Goal: Information Seeking & Learning: Understand process/instructions

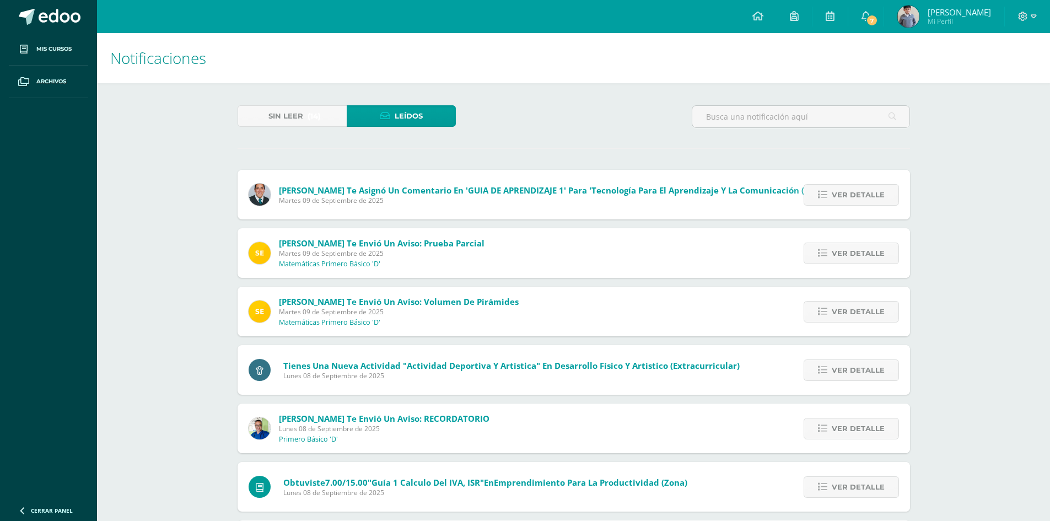
click at [256, 117] on link "Sin leer (14)" at bounding box center [292, 116] width 109 height 22
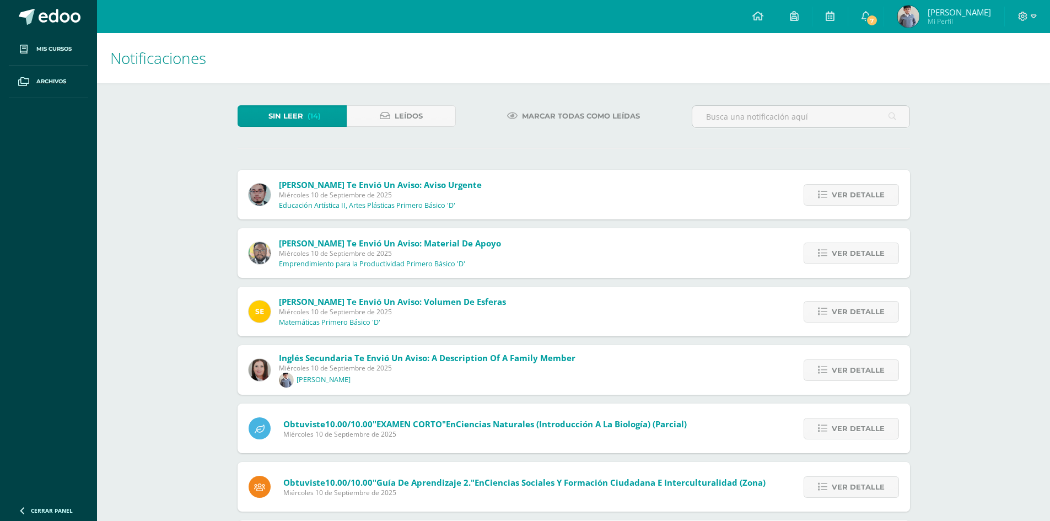
click at [315, 123] on span "(14)" at bounding box center [314, 116] width 13 height 20
click at [834, 310] on span "Ver detalle" at bounding box center [858, 312] width 53 height 20
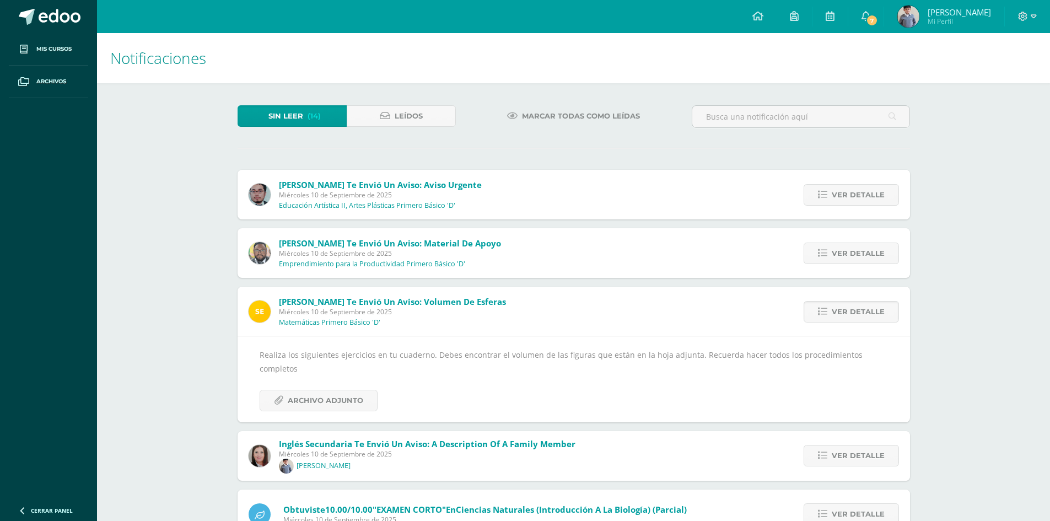
click at [299, 397] on div "Realiza los siguientes ejercicios en tu cuaderno. Debes encontrar el volumen de…" at bounding box center [574, 379] width 673 height 86
click at [304, 390] on span "Archivo Adjunto" at bounding box center [326, 400] width 76 height 20
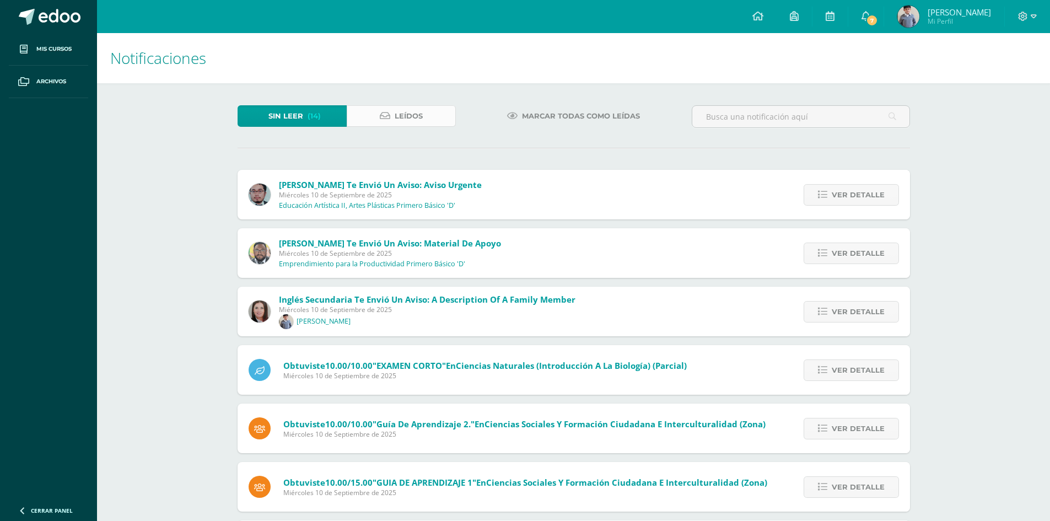
click at [374, 107] on link "Leídos" at bounding box center [401, 116] width 109 height 22
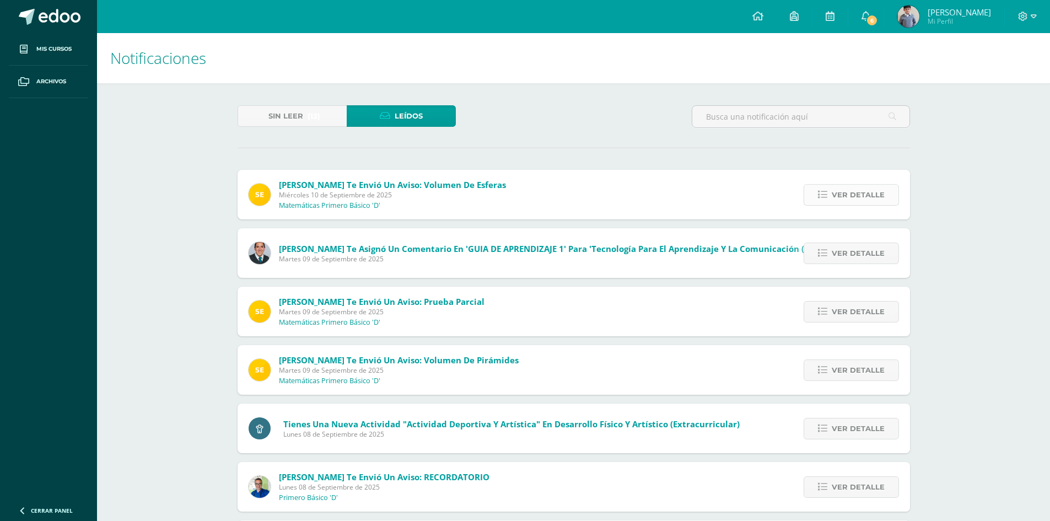
click at [851, 193] on span "Ver detalle" at bounding box center [858, 195] width 53 height 20
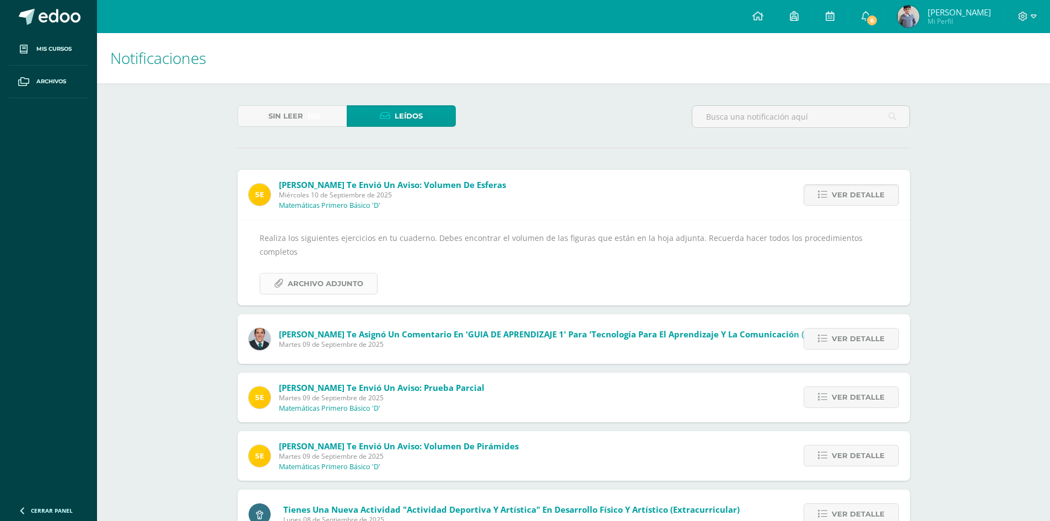
click at [341, 278] on span "Archivo Adjunto" at bounding box center [326, 283] width 76 height 20
drag, startPoint x: 975, startPoint y: 9, endPoint x: 697, endPoint y: 69, distance: 284.2
click at [697, 68] on h1 "Notificaciones" at bounding box center [573, 58] width 927 height 50
